Goal: Navigation & Orientation: Find specific page/section

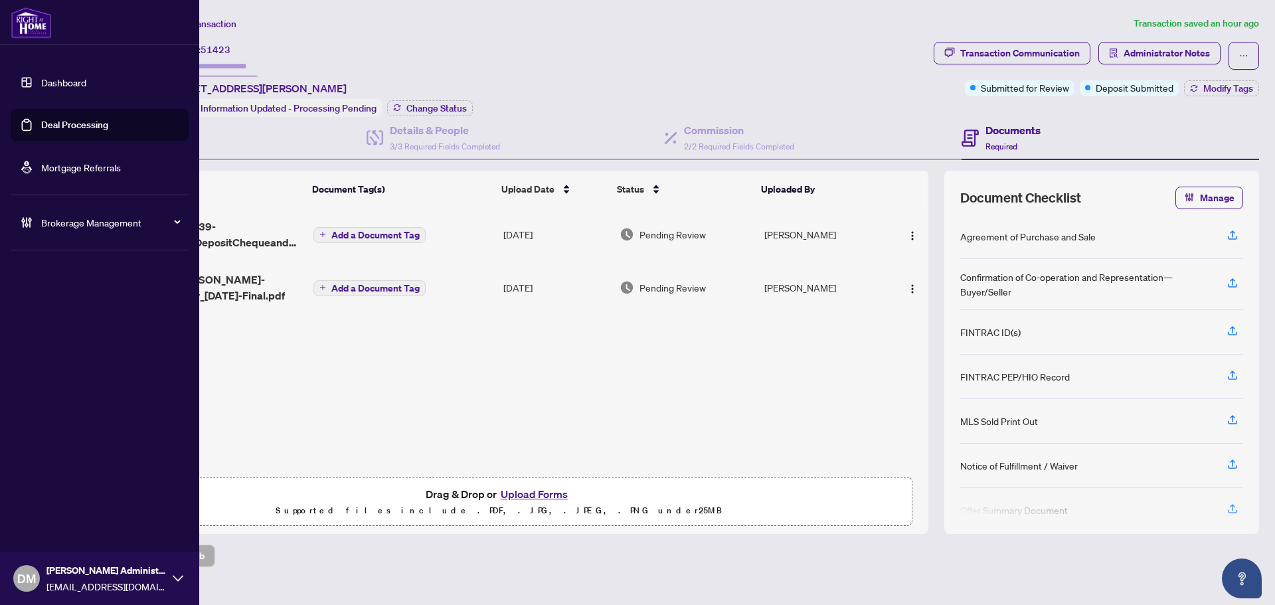
click at [50, 85] on link "Dashboard" at bounding box center [63, 82] width 45 height 12
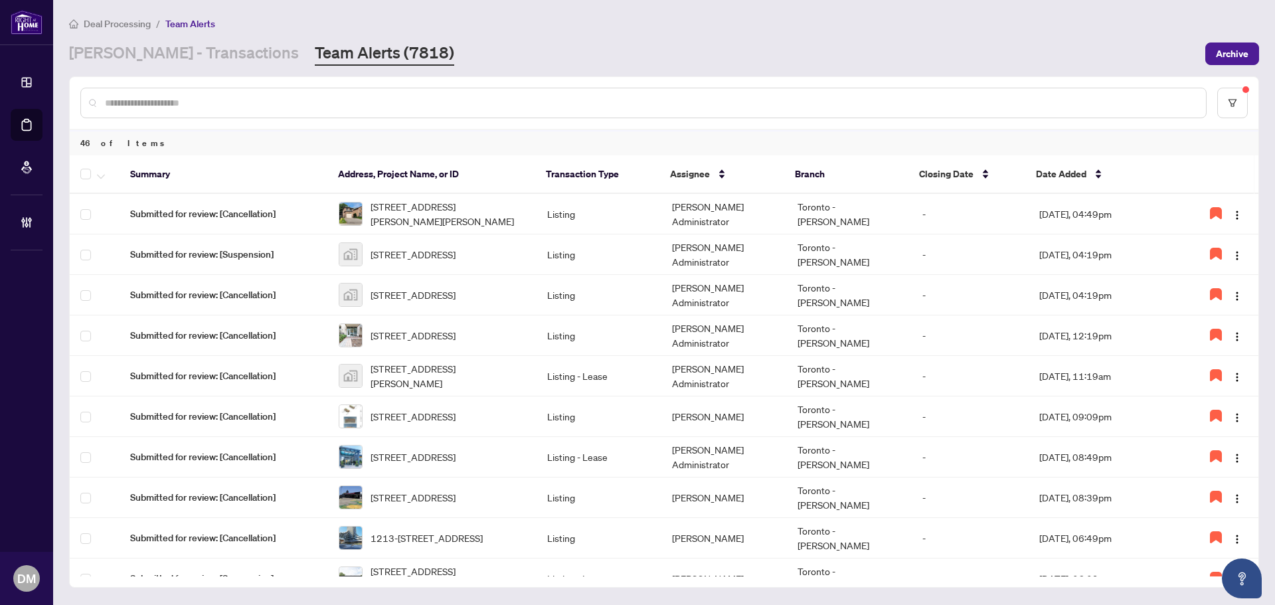
click at [954, 53] on div "[PERSON_NAME] - Transactions Team Alerts (7818)" at bounding box center [633, 54] width 1128 height 24
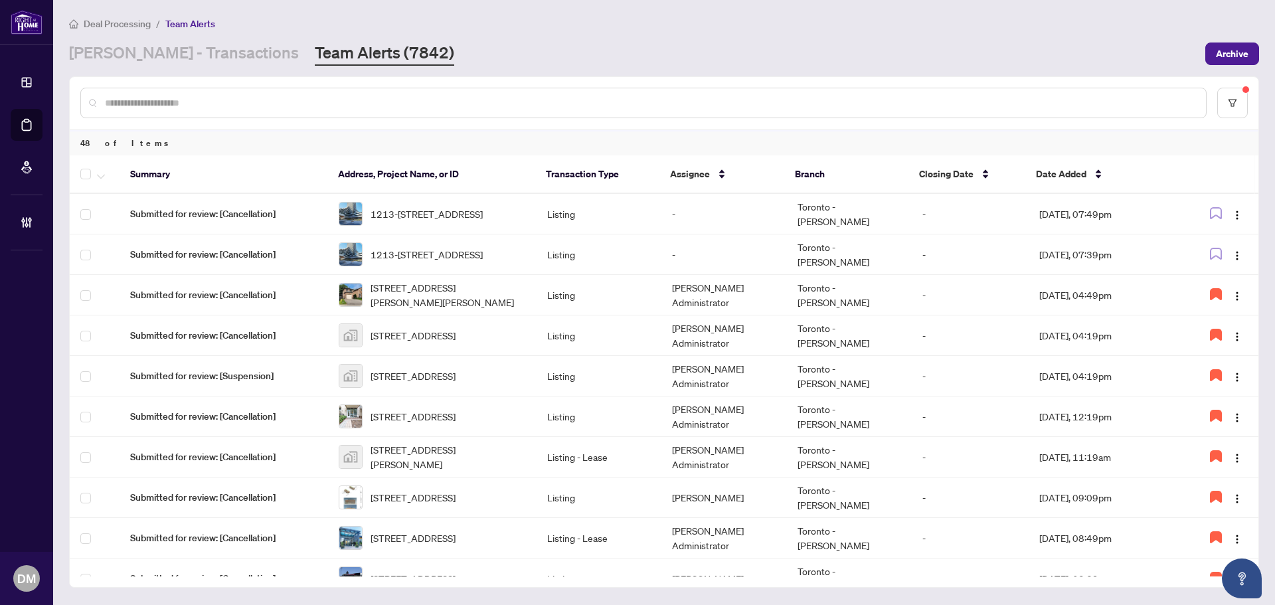
click at [1030, 81] on div at bounding box center [664, 103] width 1189 height 52
click at [1087, 114] on div at bounding box center [643, 103] width 1126 height 31
click at [737, 83] on div at bounding box center [664, 103] width 1189 height 52
